Goal: Complete application form

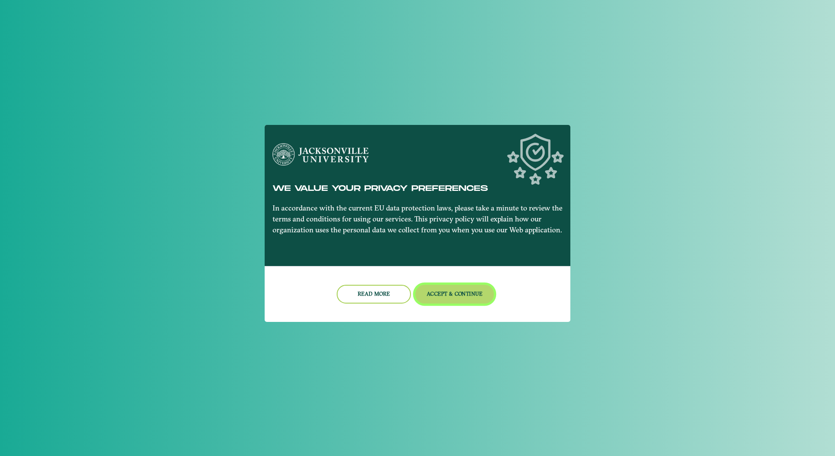
click at [445, 297] on button "Accept & Continue" at bounding box center [454, 294] width 79 height 19
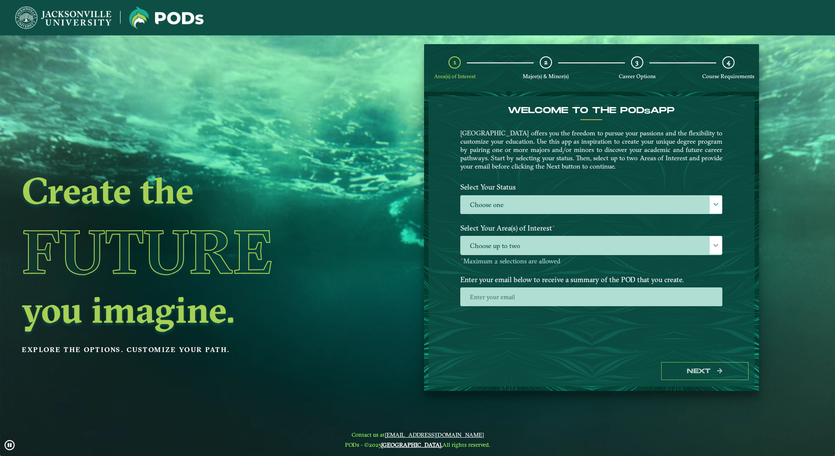
click at [551, 70] on div "2 Major(s) & Minor(s)" at bounding box center [546, 68] width 12 height 24
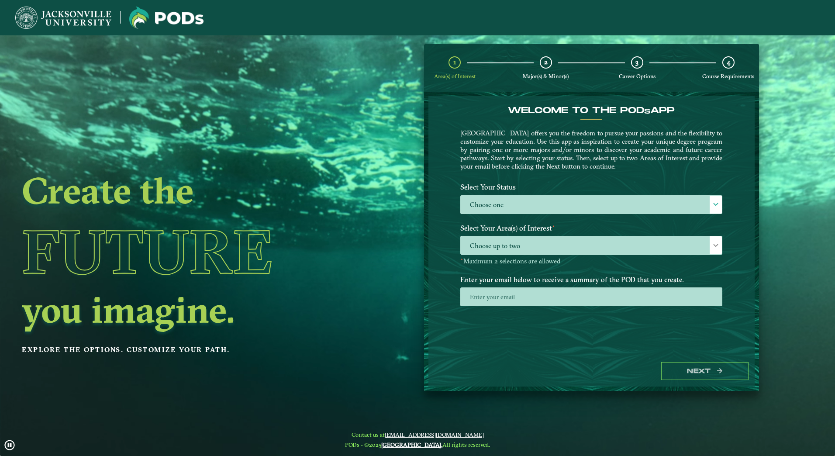
click at [547, 74] on span "Major(s) & Minor(s)" at bounding box center [546, 76] width 46 height 7
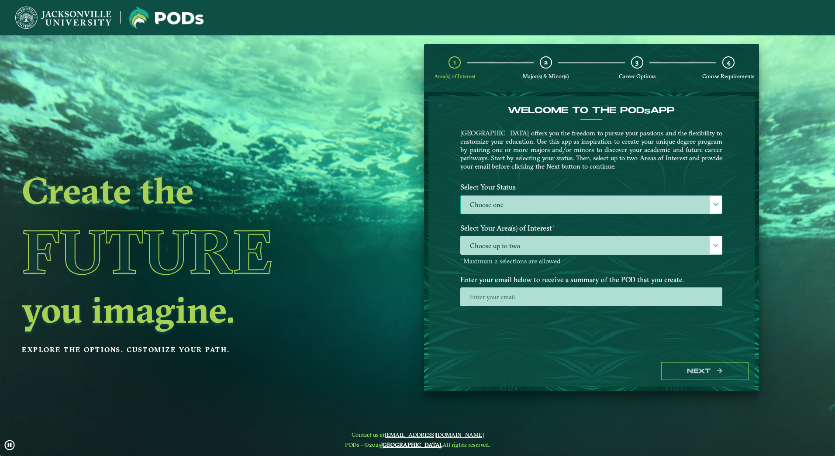
click at [538, 197] on label "Choose one" at bounding box center [591, 205] width 261 height 19
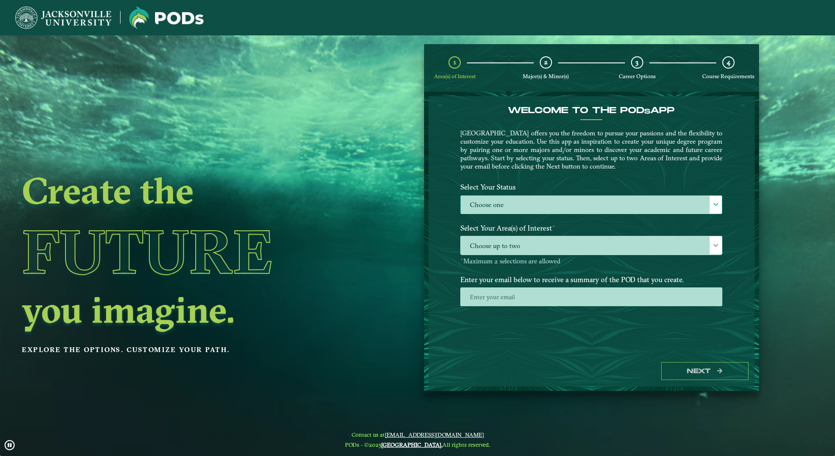
scroll to position [5, 40]
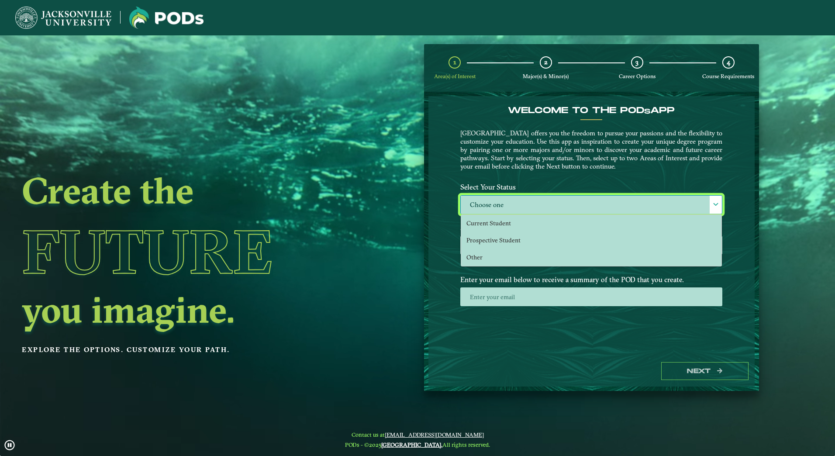
click at [533, 266] on div "Select Your Area(s) of Interest ⋆ Choose up to two ⋆ Maximum 2 selections are a…" at bounding box center [591, 246] width 275 height 52
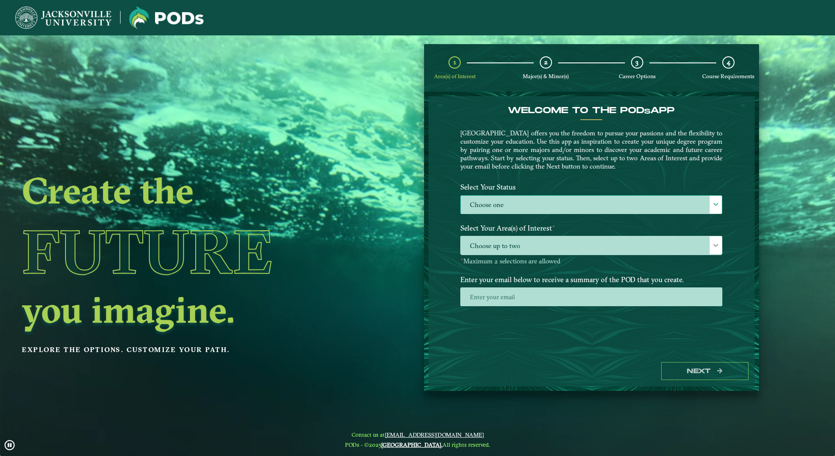
click at [530, 211] on label "Choose one" at bounding box center [591, 205] width 261 height 19
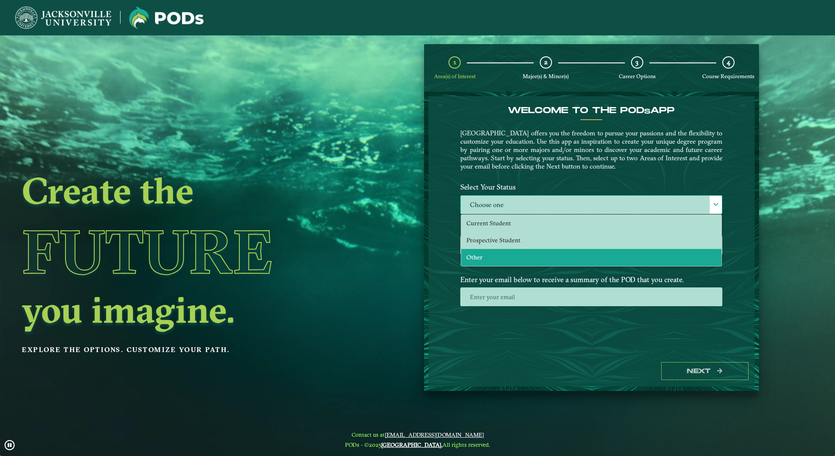
click at [514, 259] on li "Other" at bounding box center [591, 257] width 260 height 17
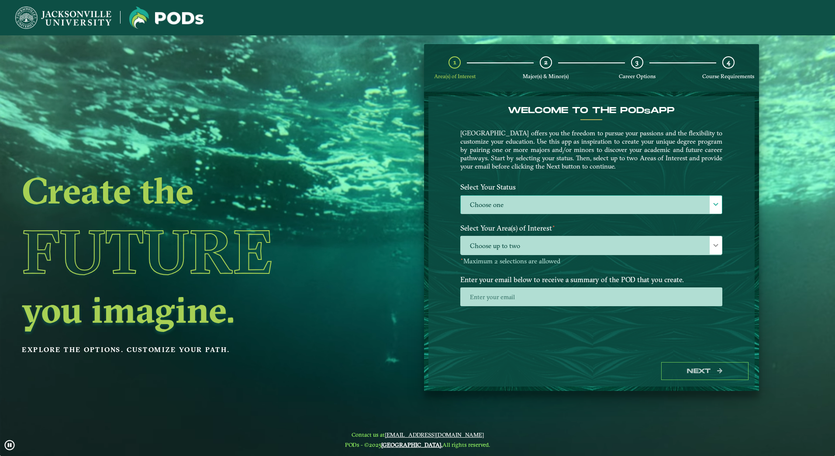
select select "[object Object]"
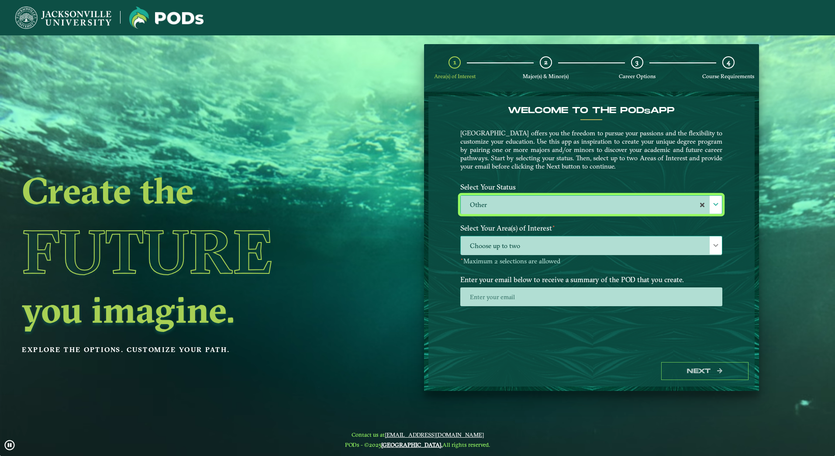
click at [515, 251] on span "Choose up to two" at bounding box center [591, 245] width 261 height 19
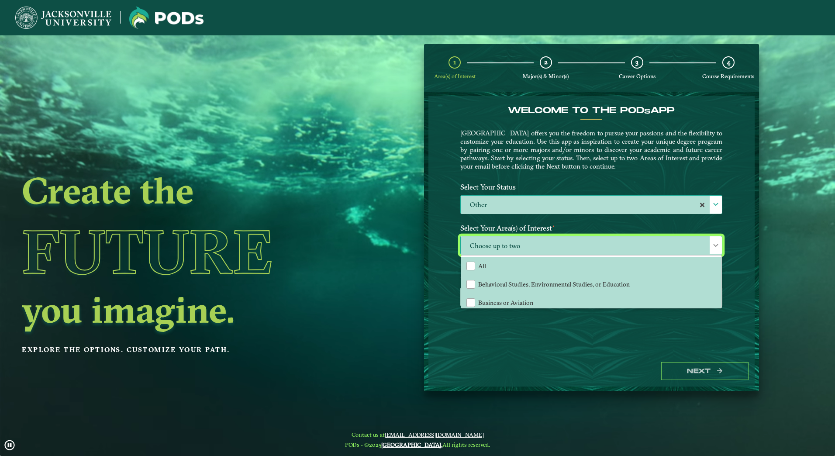
scroll to position [59, 0]
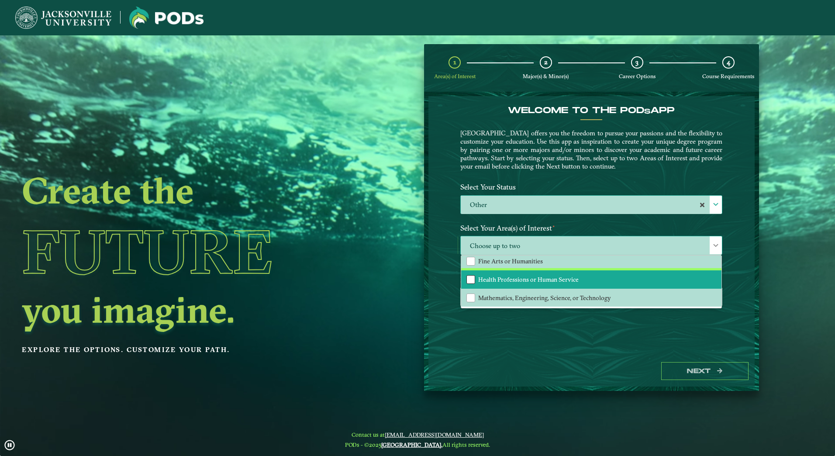
click at [471, 281] on div "Health Professions or Human Service" at bounding box center [470, 279] width 9 height 9
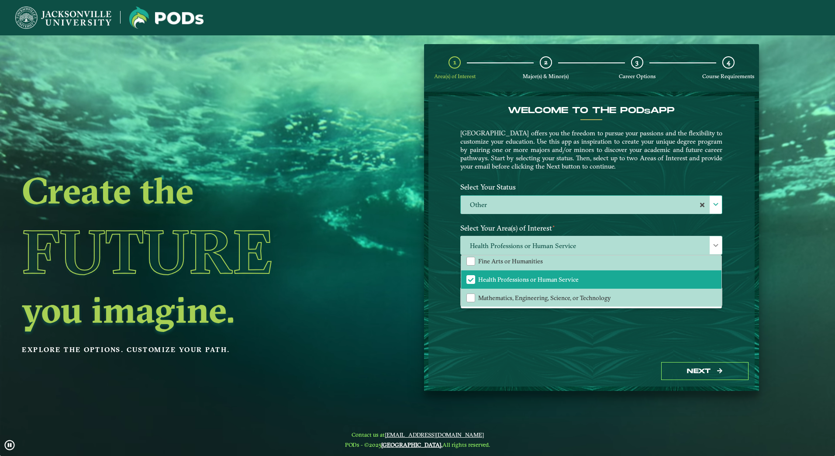
click at [720, 407] on nb-layout-column "Create the Future you imagine. Explore the options. Customize your path. 1 Area…" at bounding box center [417, 229] width 835 height 388
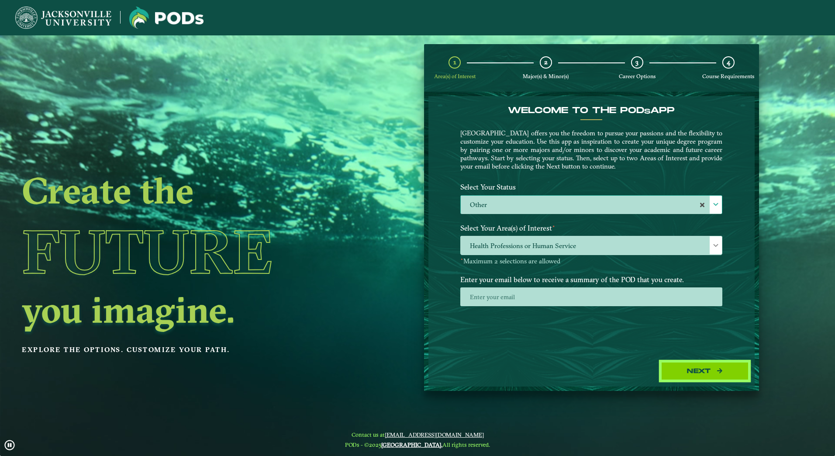
click at [700, 373] on button "Next" at bounding box center [704, 371] width 87 height 18
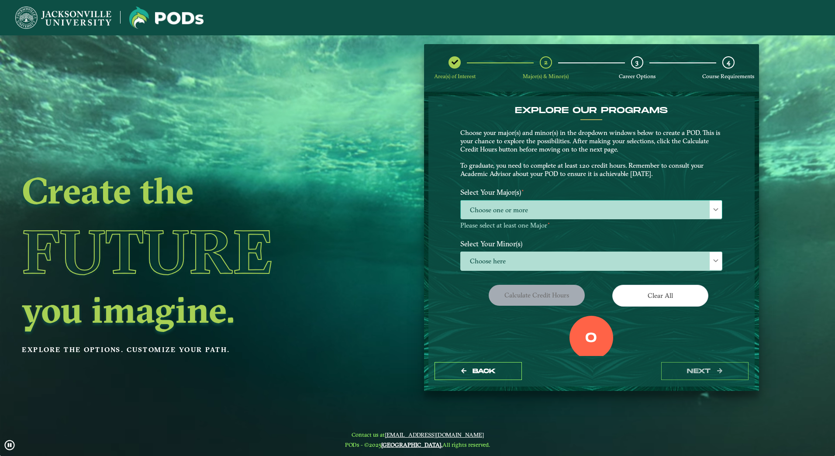
click at [556, 206] on span "Choose one or more" at bounding box center [591, 209] width 261 height 19
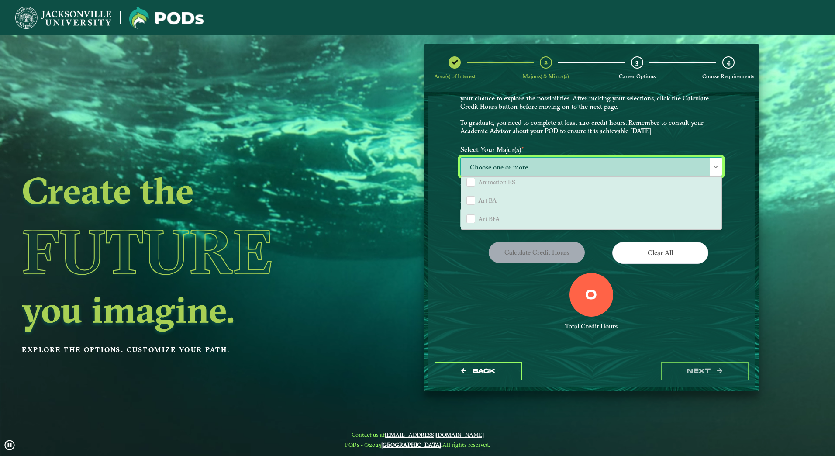
scroll to position [0, 0]
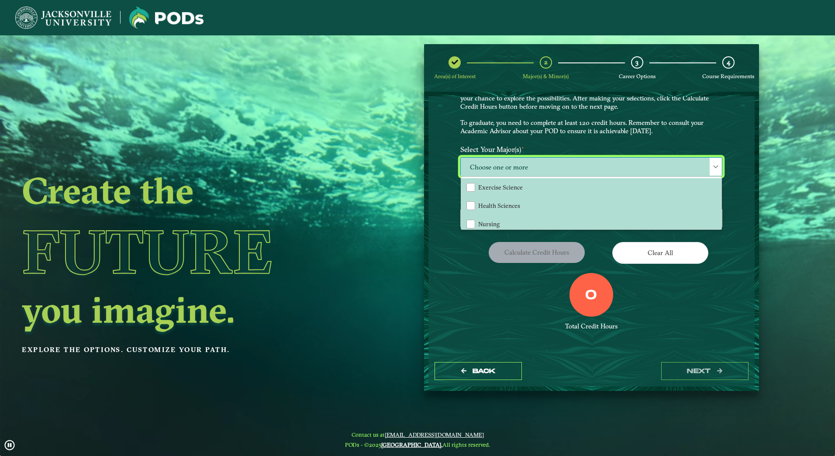
click at [416, 236] on ngx-dashboard "Create the Future you imagine. Explore the options. Customize your path. Area(s…" at bounding box center [417, 217] width 835 height 347
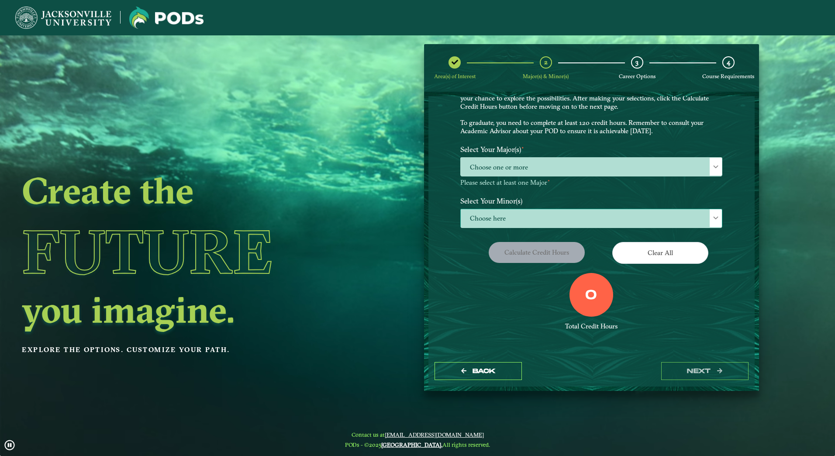
click at [500, 217] on span "Choose here" at bounding box center [591, 218] width 261 height 19
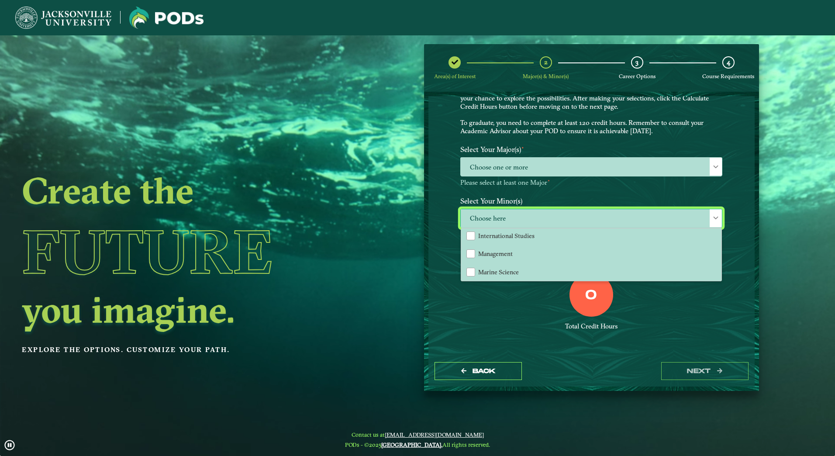
scroll to position [611, 0]
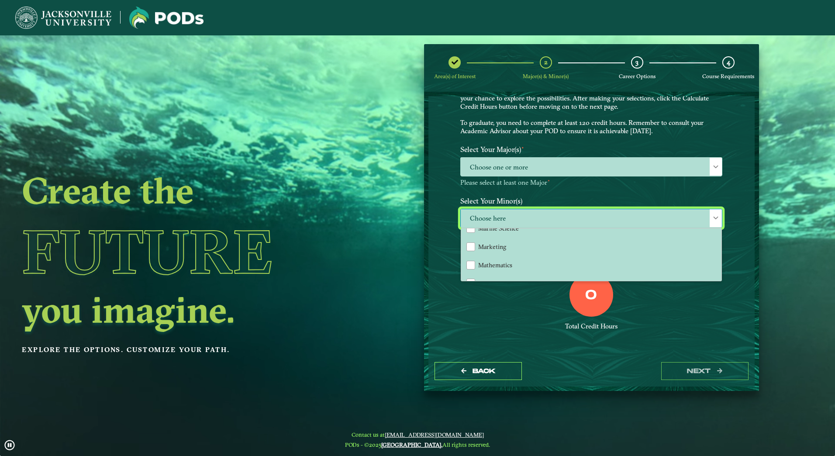
click at [466, 337] on div "0 Total Credit Hours" at bounding box center [591, 310] width 275 height 74
